Goal: Task Accomplishment & Management: Use online tool/utility

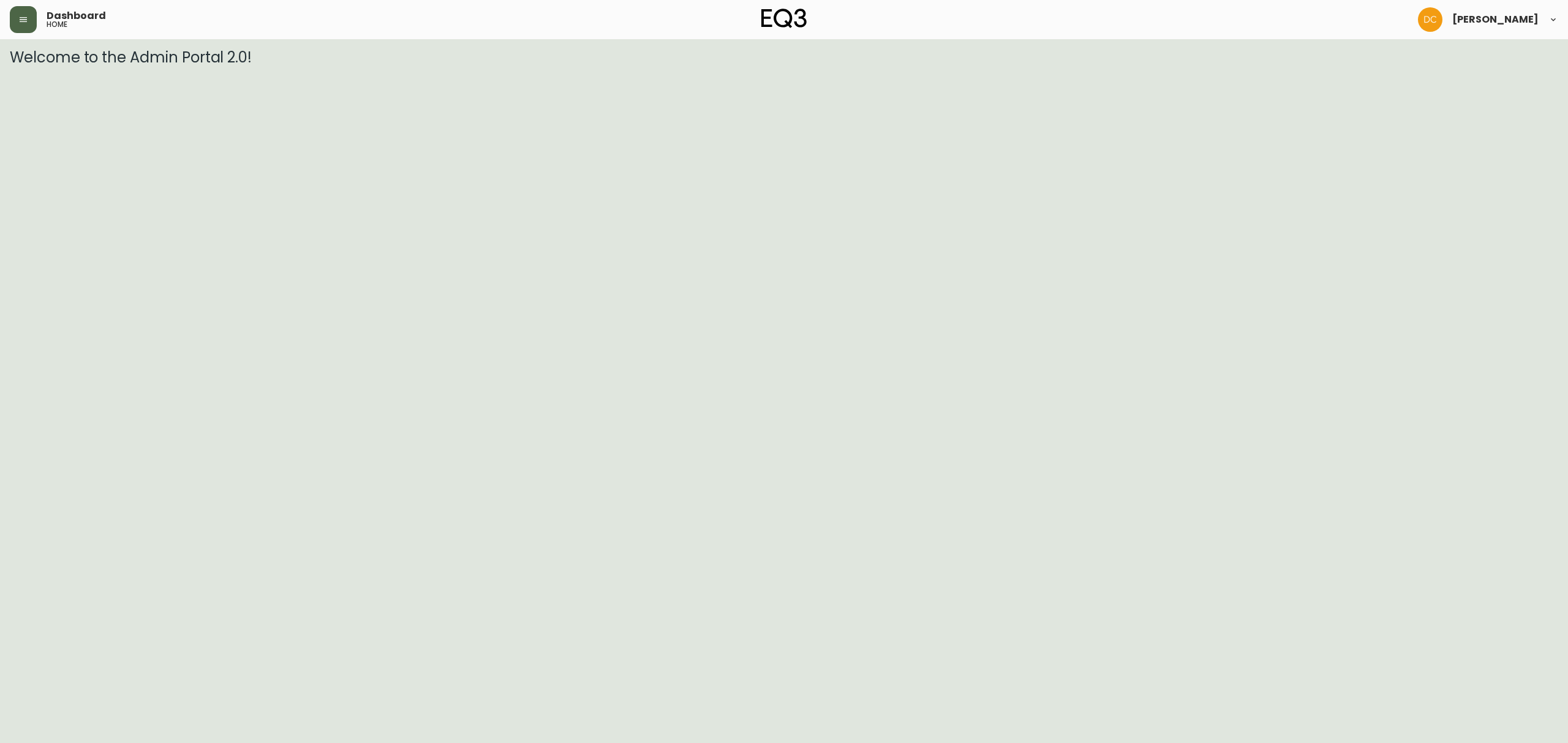
click at [20, 26] on button "button" at bounding box center [23, 19] width 27 height 27
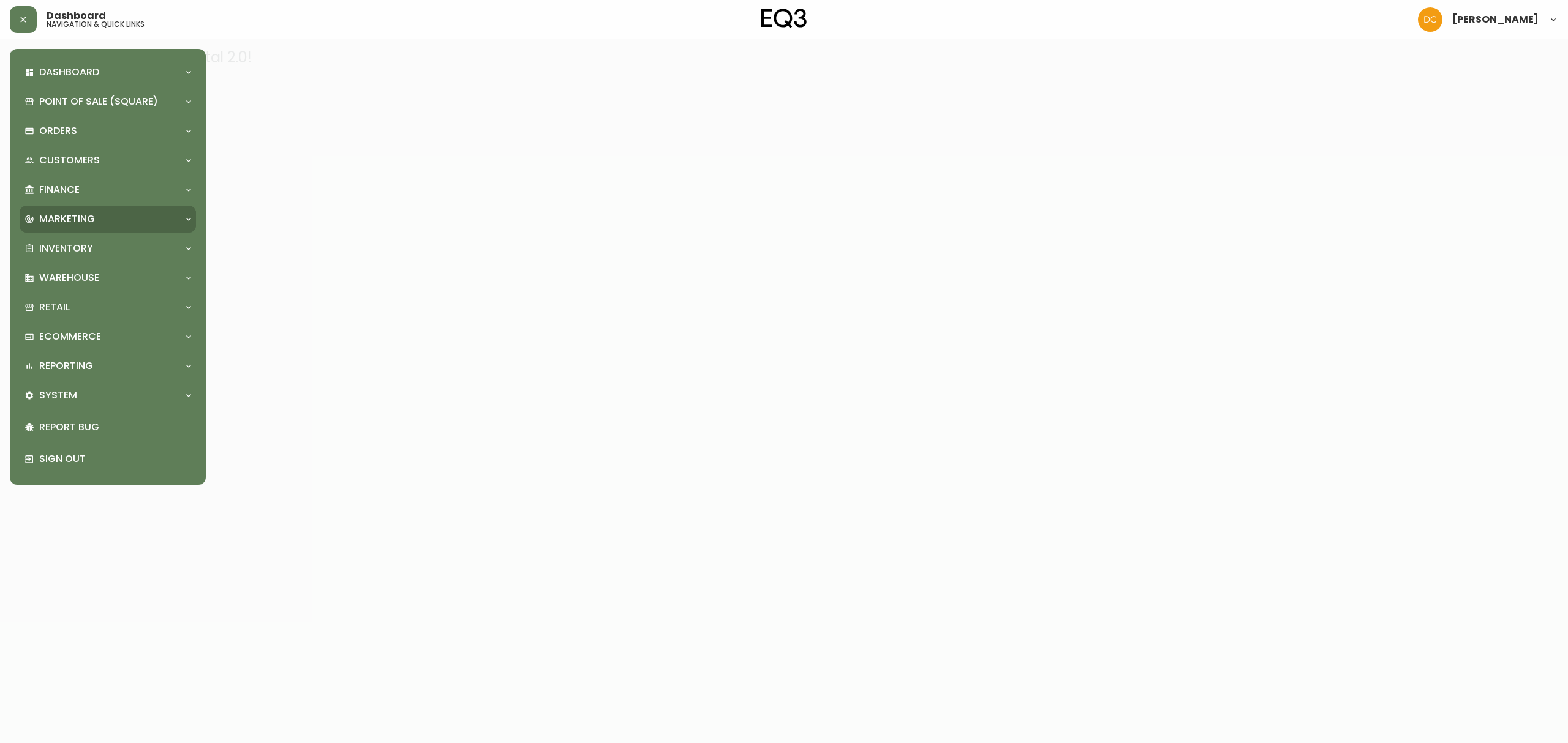
click at [87, 226] on div "Marketing" at bounding box center [108, 219] width 177 height 27
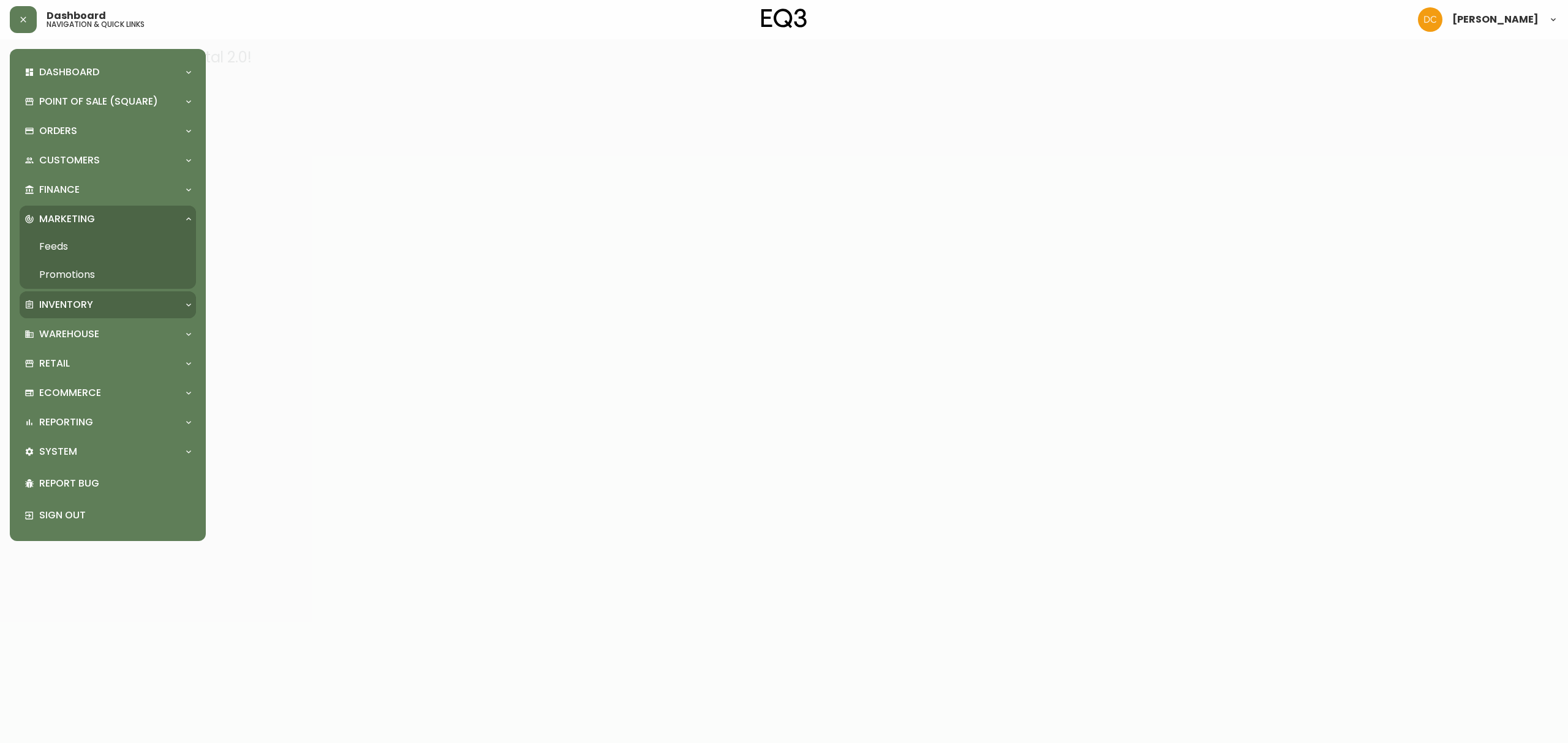
click at [93, 302] on div "Inventory" at bounding box center [101, 305] width 154 height 14
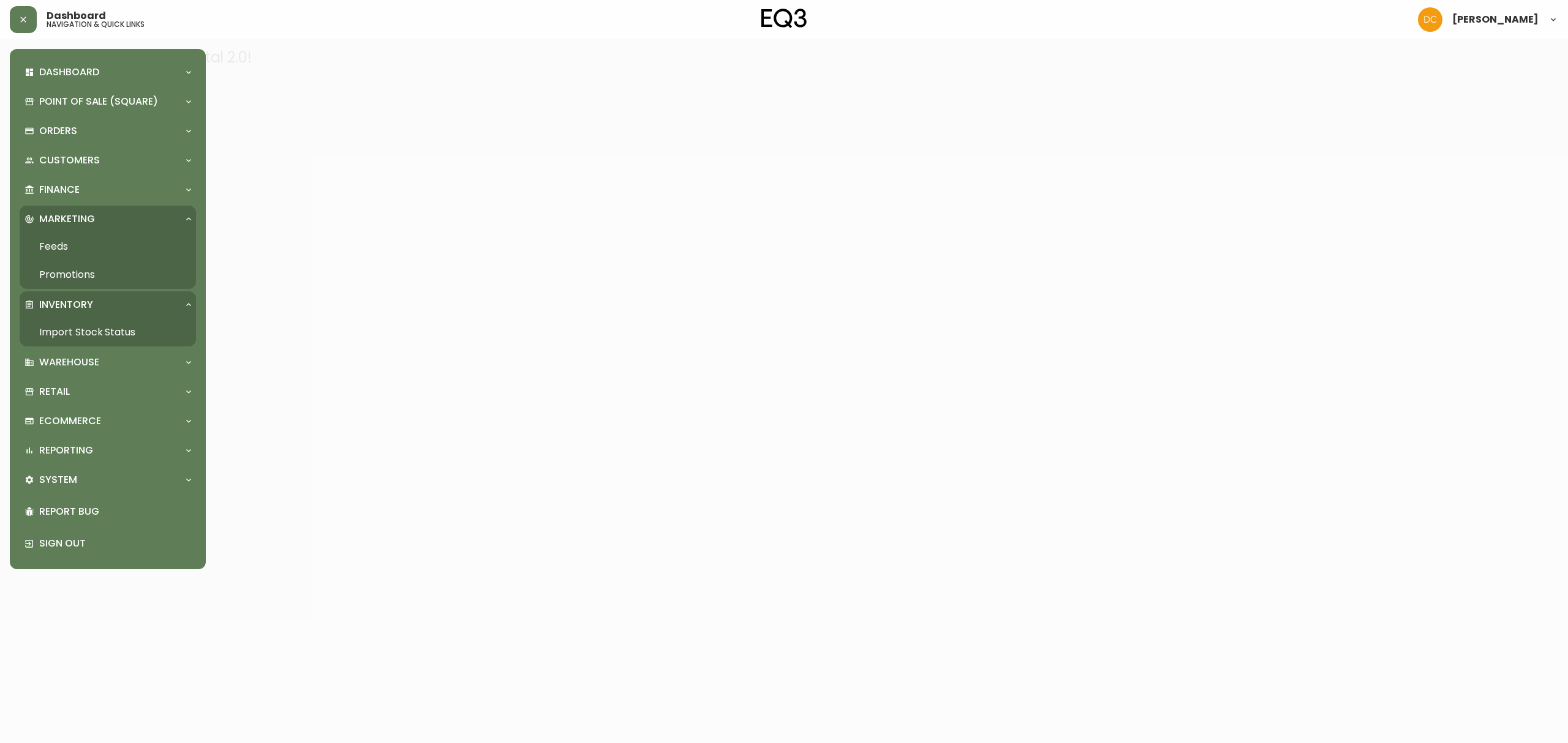
click at [97, 268] on link "Promotions" at bounding box center [108, 275] width 177 height 28
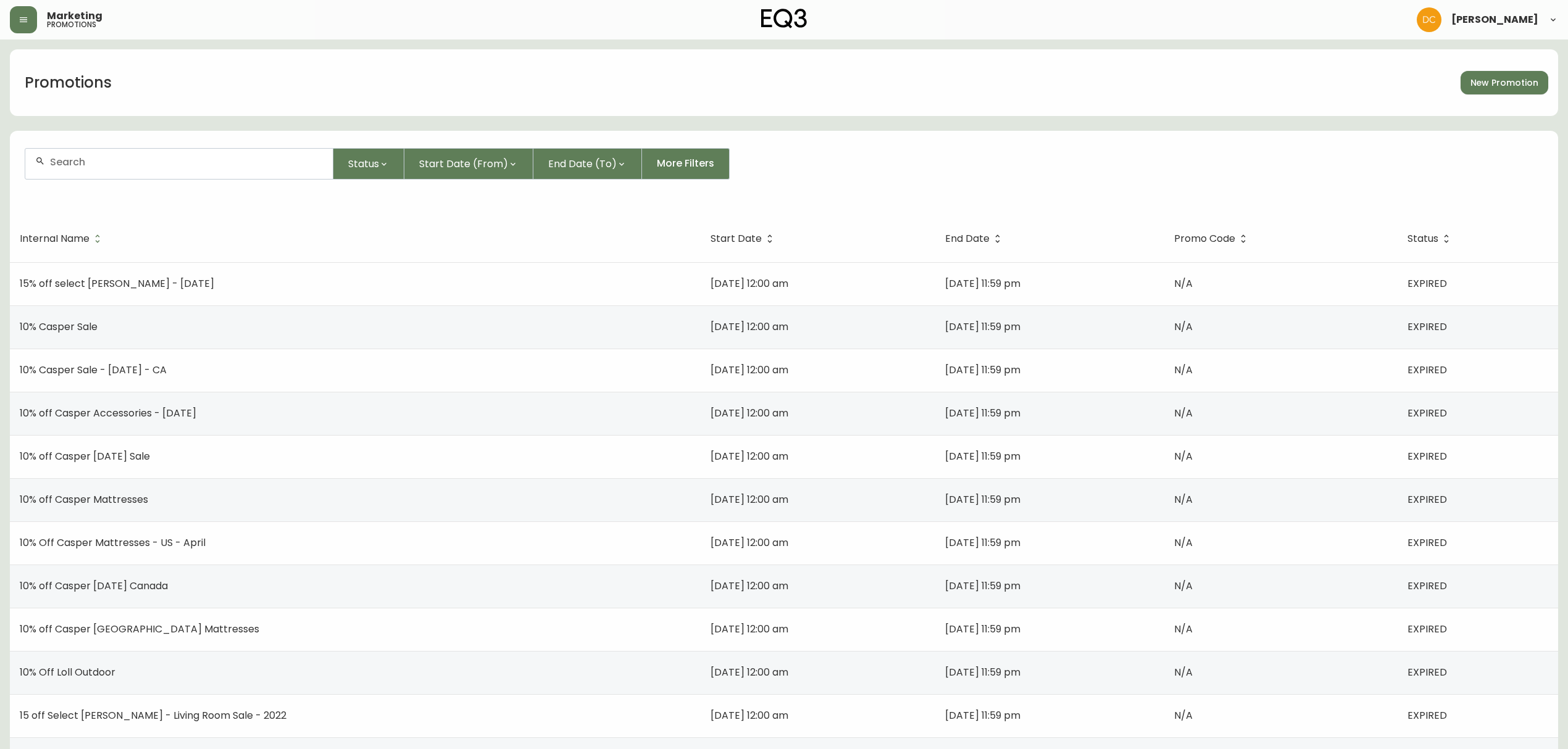
click at [218, 169] on div at bounding box center [179, 163] width 308 height 31
type input "o"
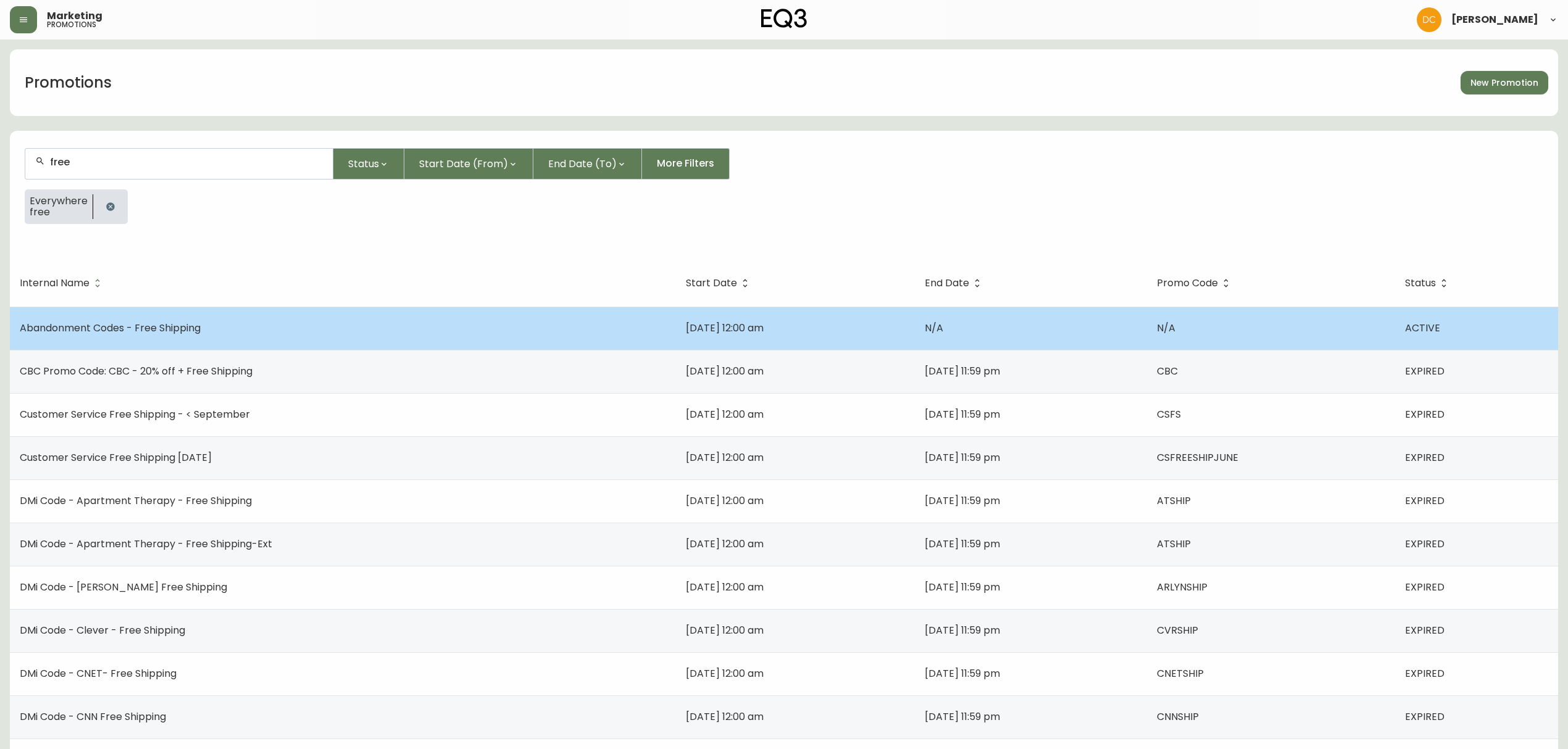
type input "free"
click at [269, 323] on td "Abandonment Codes - Free Shipping" at bounding box center [343, 328] width 666 height 44
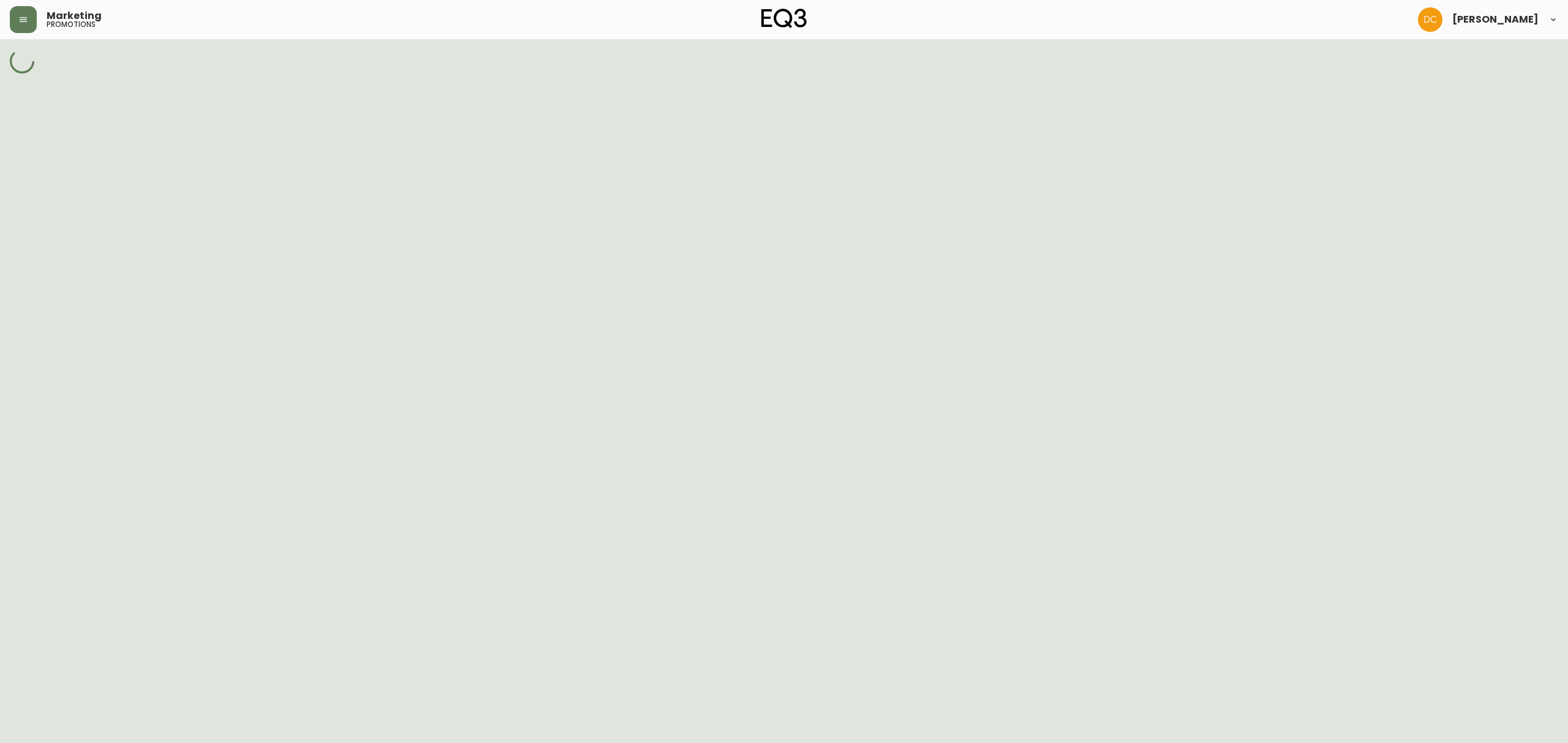
select select "MULTI_CODE"
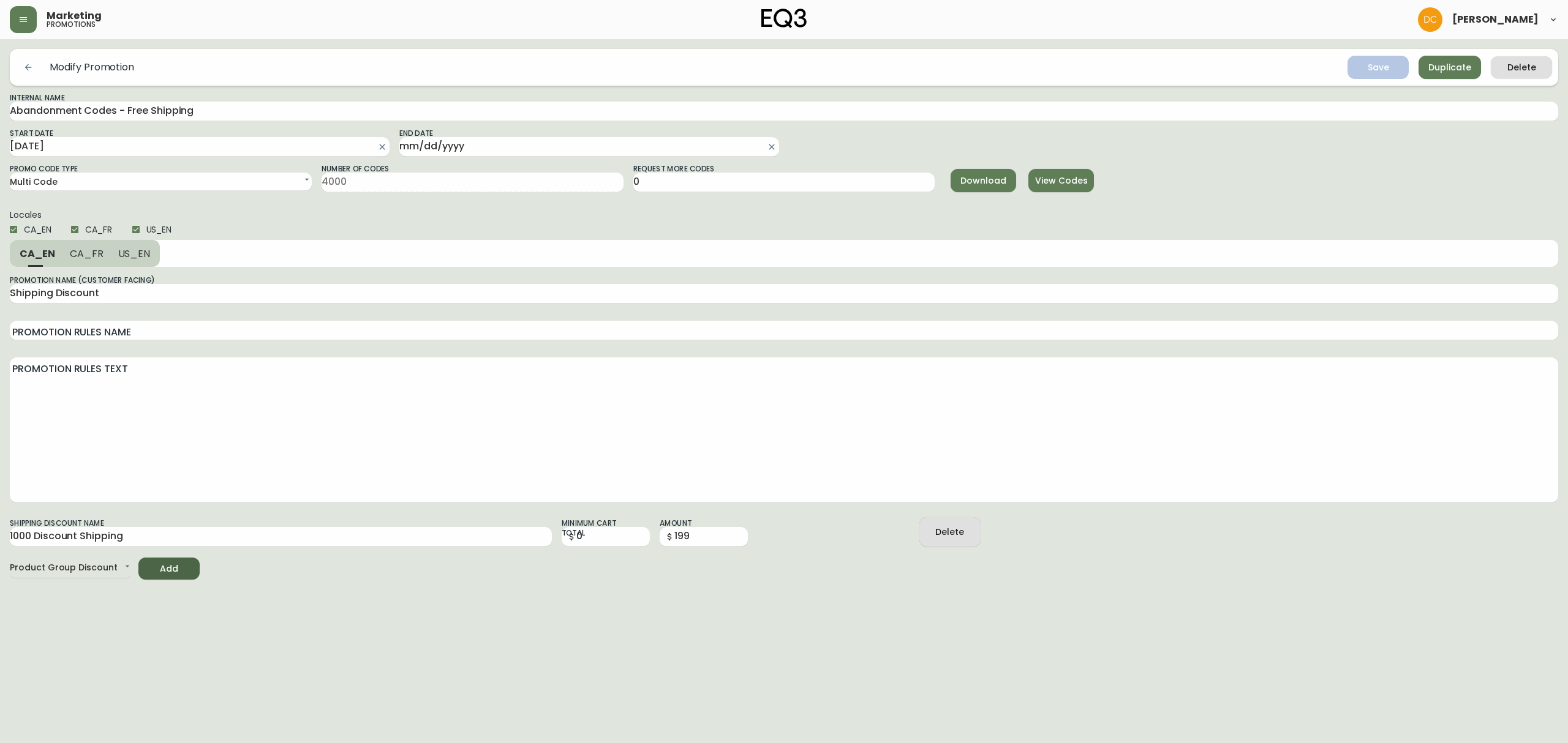
click at [1046, 184] on span "View Codes" at bounding box center [1060, 182] width 46 height 16
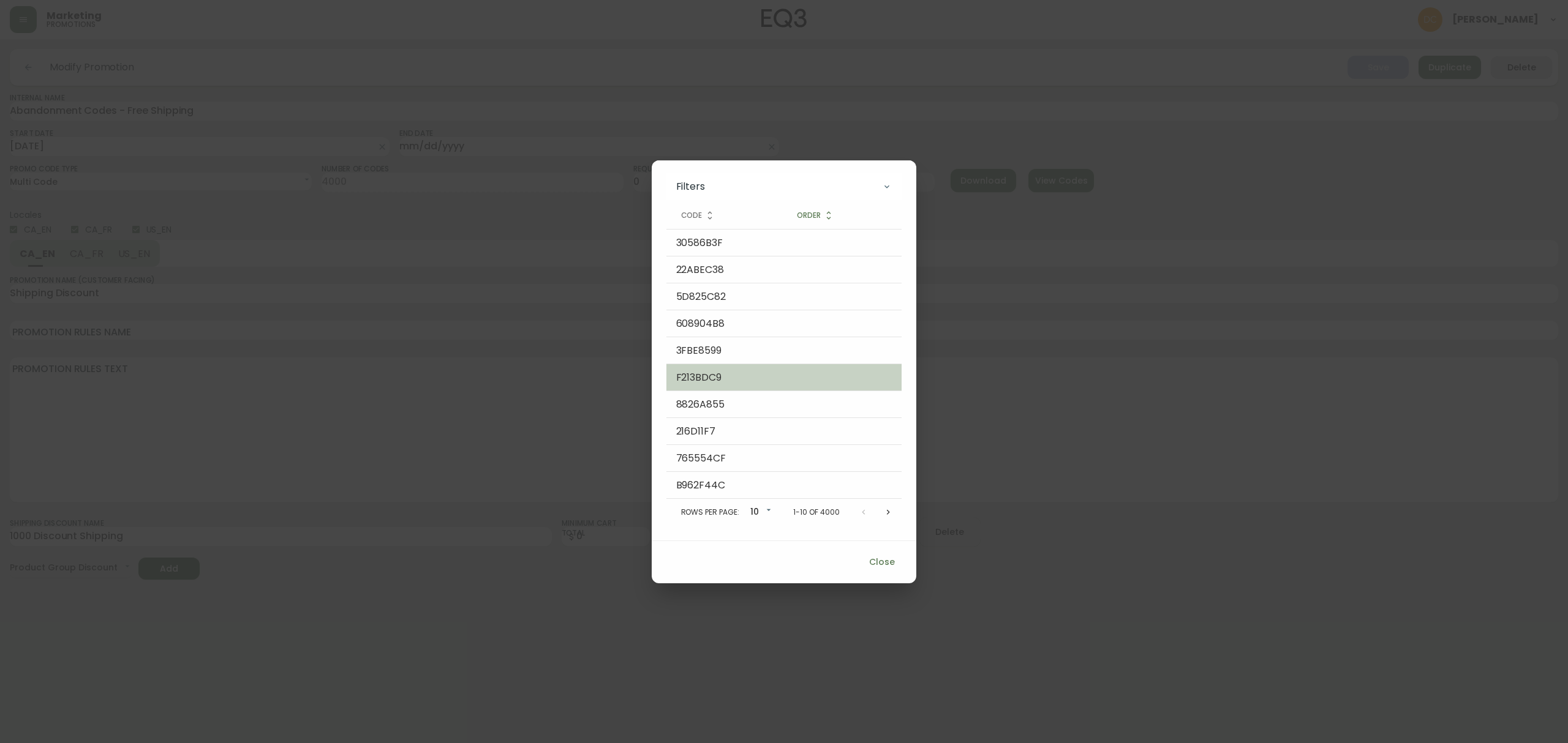
click at [707, 375] on td "F213BDC9" at bounding box center [725, 377] width 117 height 27
copy td "F213BDC9"
click at [857, 63] on div "Filters Code Order Id Code has been used Code Order 30586B3F 22ABEC38 5D825C82 …" at bounding box center [784, 371] width 1568 height 743
